Goal: Check status: Check status

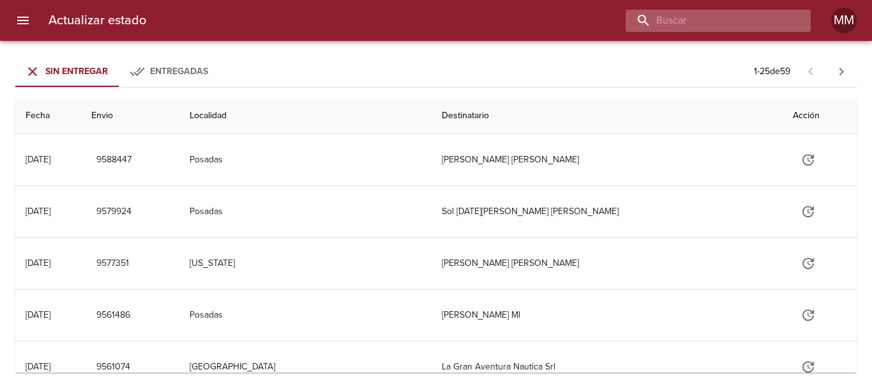
click at [729, 20] on input "buscar" at bounding box center [707, 21] width 163 height 22
type input "269546"
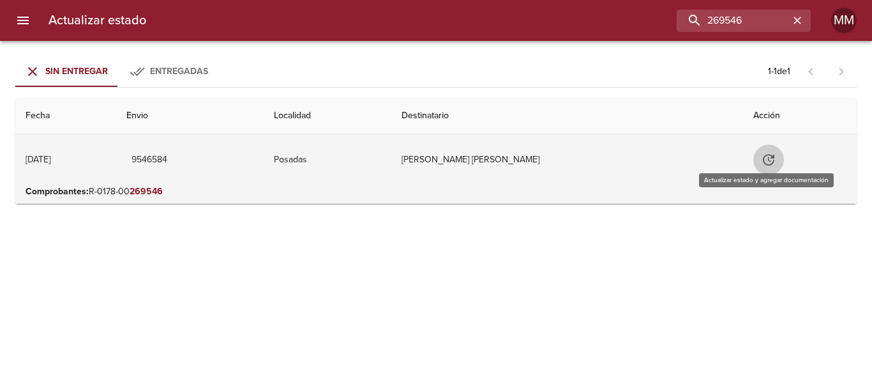
click at [776, 157] on button "Tabla de envíos del cliente" at bounding box center [768, 159] width 31 height 31
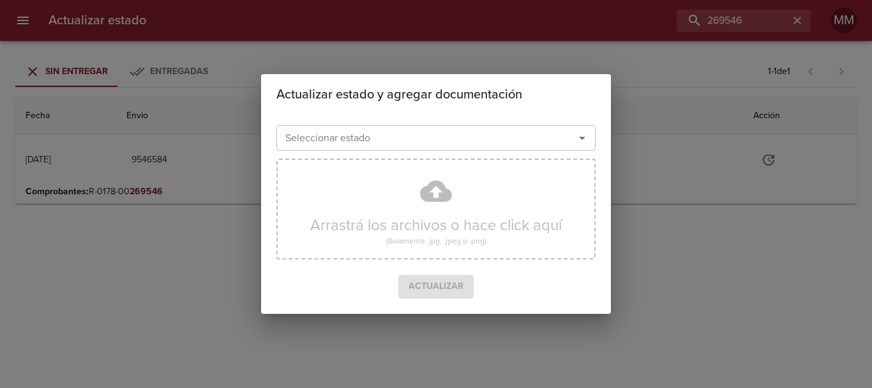
click at [585, 140] on icon "Abrir" at bounding box center [582, 137] width 15 height 15
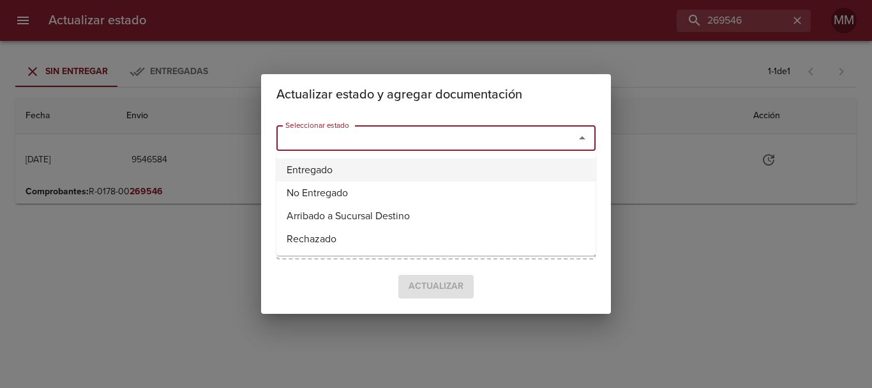
click at [292, 174] on li "Entregado" at bounding box center [435, 169] width 319 height 23
type input "Entregado"
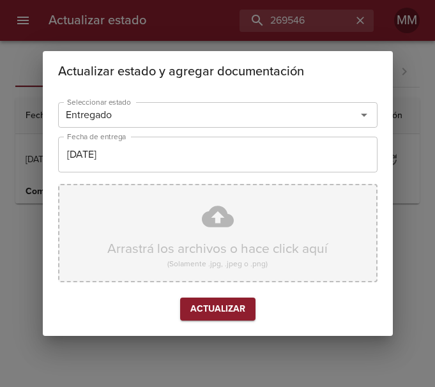
click at [161, 208] on div "Arrastrá los archivos o hace click aquí (Solamente .jpg, .jpeg o .png)" at bounding box center [217, 233] width 319 height 98
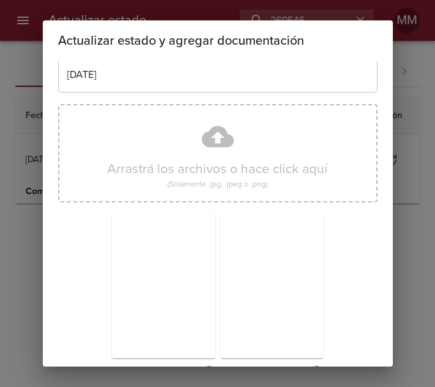
scroll to position [112, 0]
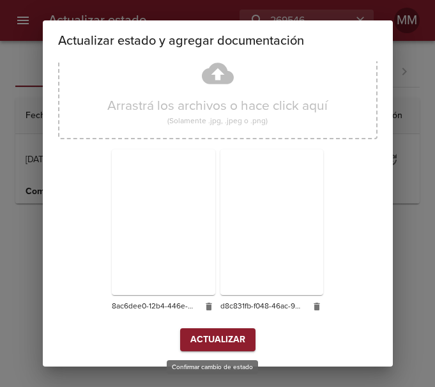
click at [201, 336] on span "Actualizar" at bounding box center [217, 340] width 55 height 16
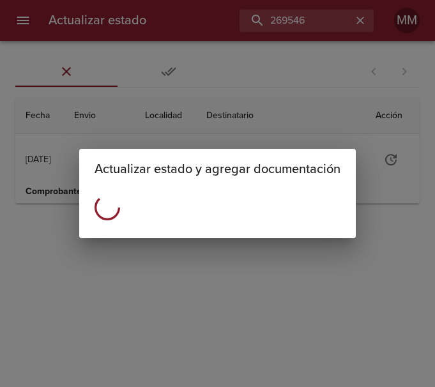
scroll to position [0, 0]
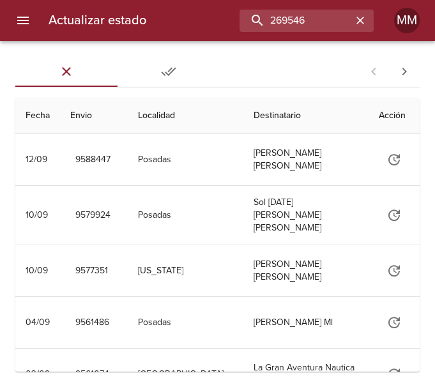
type input "269546"
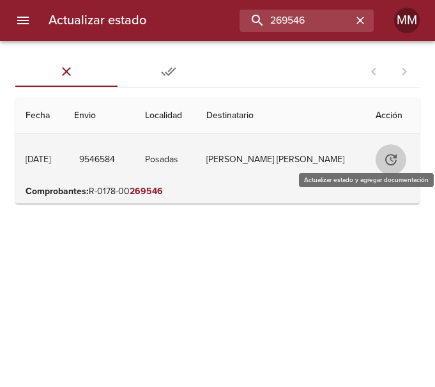
click at [379, 158] on button "Tabla de envíos del cliente" at bounding box center [390, 159] width 31 height 31
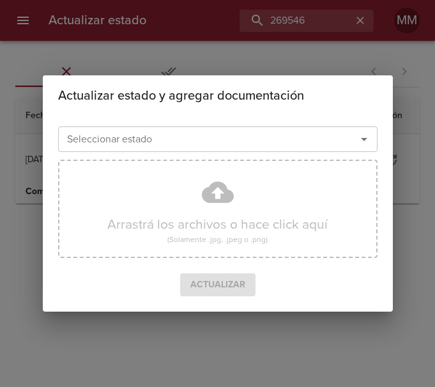
click at [234, 75] on div "Actualizar estado y agregar documentación" at bounding box center [218, 95] width 350 height 41
click at [256, 36] on div "Actualizar estado y agregar documentación Seleccionar estado Seleccionar estado…" at bounding box center [217, 193] width 435 height 387
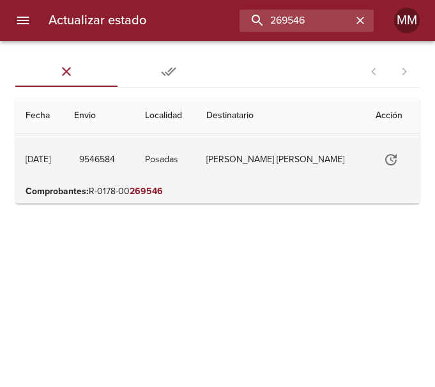
click at [237, 157] on td "[PERSON_NAME] [PERSON_NAME]" at bounding box center [280, 159] width 169 height 51
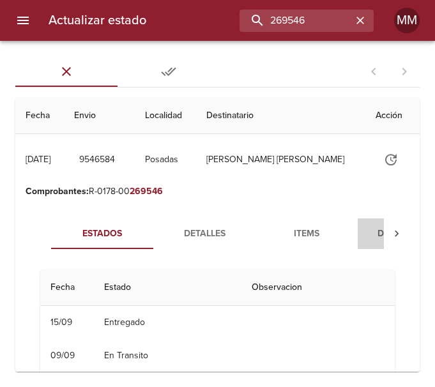
click at [376, 227] on span "Documentos" at bounding box center [408, 234] width 87 height 16
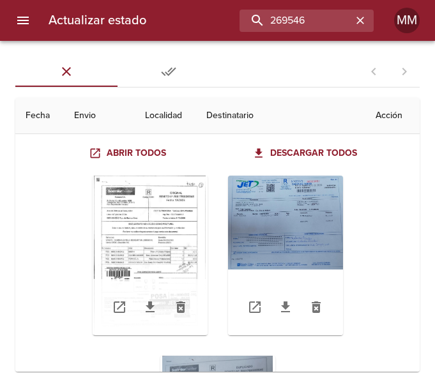
scroll to position [170, 0]
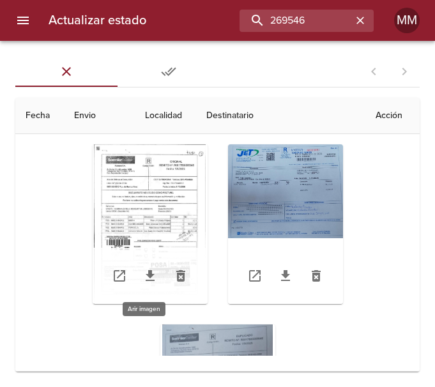
click at [186, 200] on div "Tabla de envíos del cliente" at bounding box center [150, 224] width 115 height 160
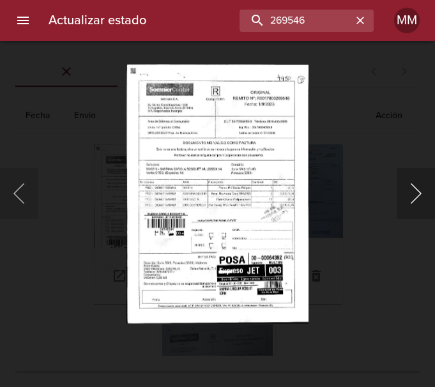
click at [419, 190] on button "Siguiente" at bounding box center [416, 193] width 38 height 51
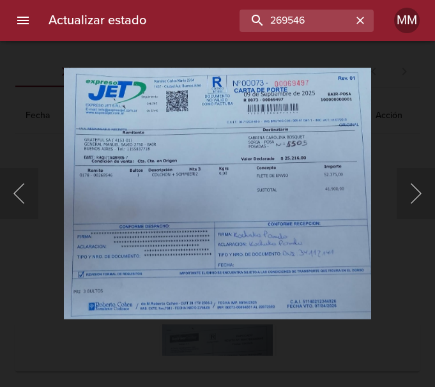
click at [386, 116] on div "Lightbox" at bounding box center [217, 193] width 435 height 387
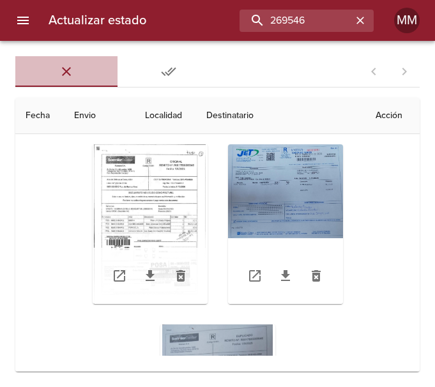
click at [73, 76] on icon "Tabs Envios" at bounding box center [66, 71] width 15 height 15
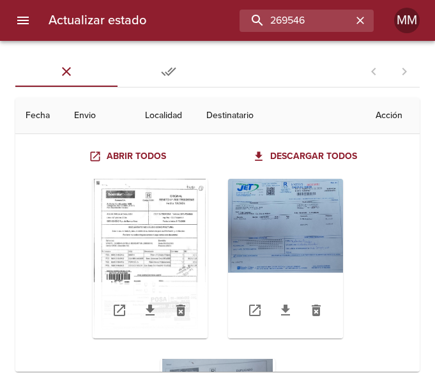
scroll to position [128, 0]
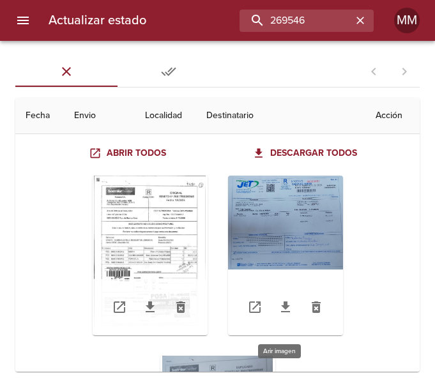
click at [249, 213] on div "Tabla de envíos del cliente" at bounding box center [285, 256] width 115 height 160
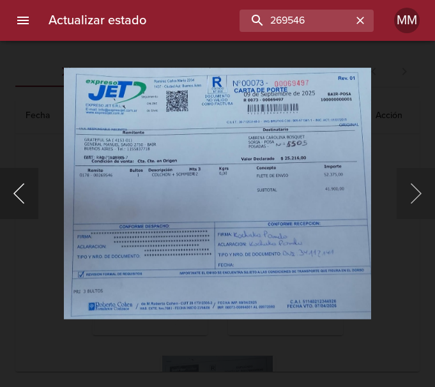
click at [31, 192] on button "Anterior" at bounding box center [19, 193] width 38 height 51
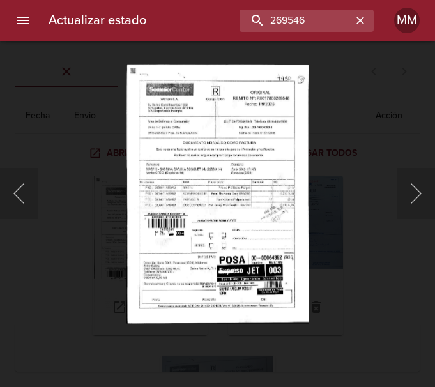
click at [361, 124] on div "Lightbox" at bounding box center [217, 193] width 435 height 387
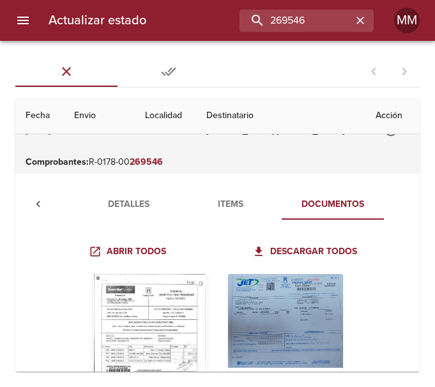
scroll to position [0, 0]
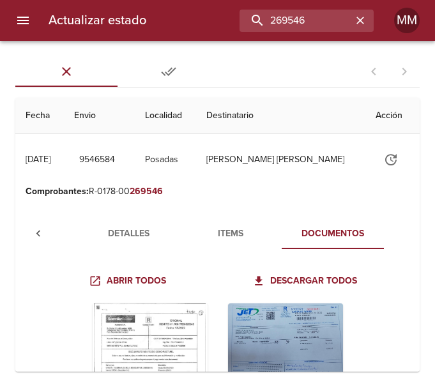
click at [130, 227] on span "Detalles" at bounding box center [128, 234] width 87 height 16
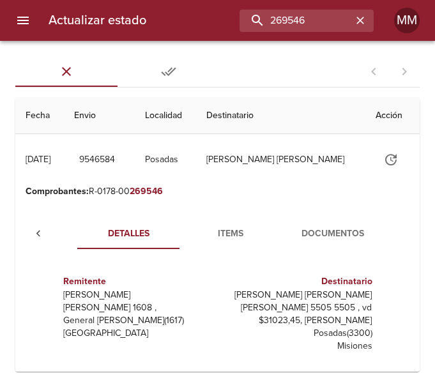
click at [36, 231] on icon "Tabla de envíos del cliente" at bounding box center [38, 233] width 13 height 13
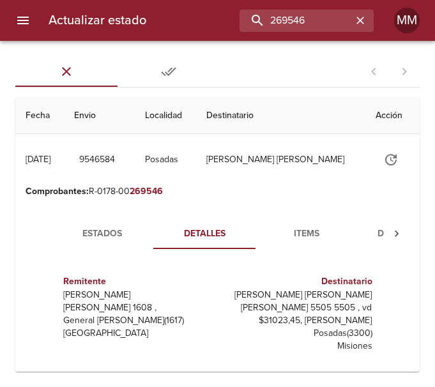
click at [167, 75] on icon "Tabs Envios" at bounding box center [168, 71] width 15 height 15
